Goal: Task Accomplishment & Management: Use online tool/utility

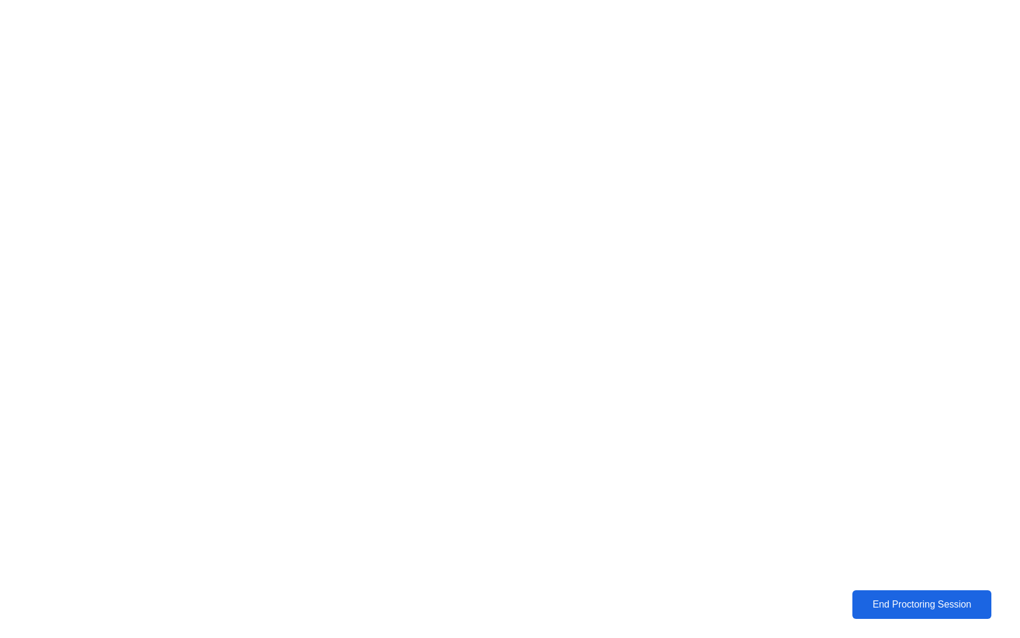
click at [869, 606] on div "End Proctoring Session" at bounding box center [922, 604] width 132 height 11
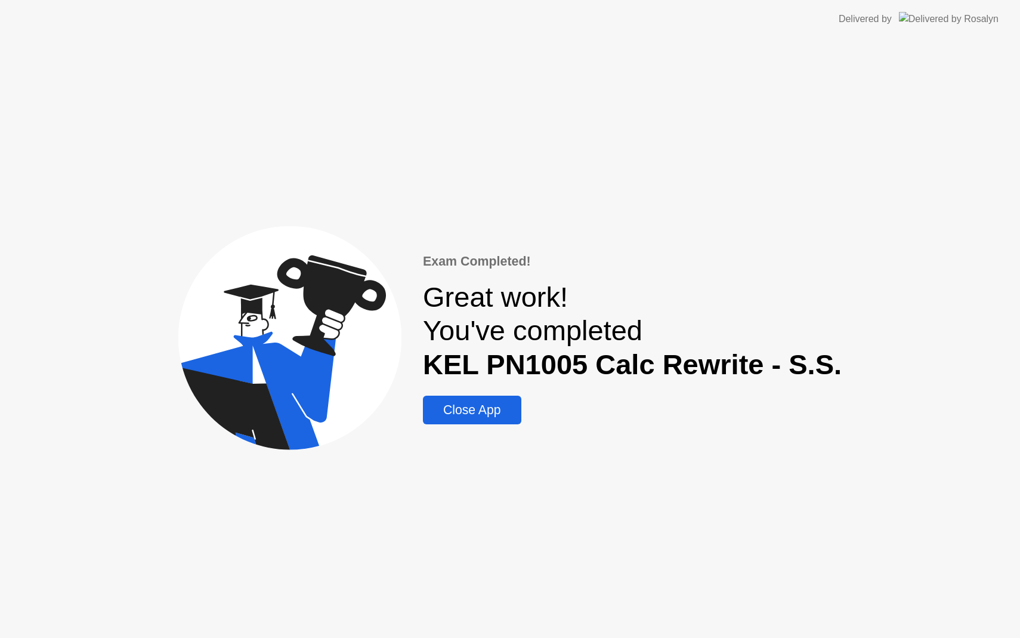
click at [474, 403] on div "Close App" at bounding box center [471, 410] width 91 height 14
